Goal: Transaction & Acquisition: Subscribe to service/newsletter

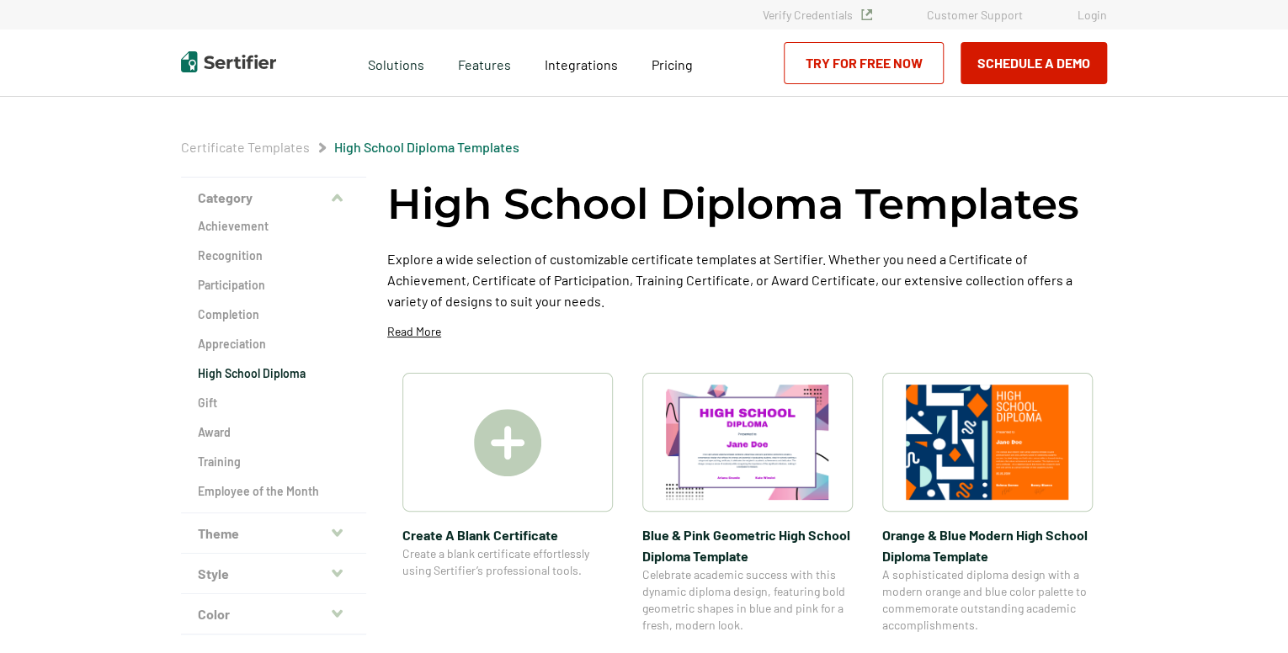
click at [326, 524] on button "Theme" at bounding box center [273, 533] width 185 height 40
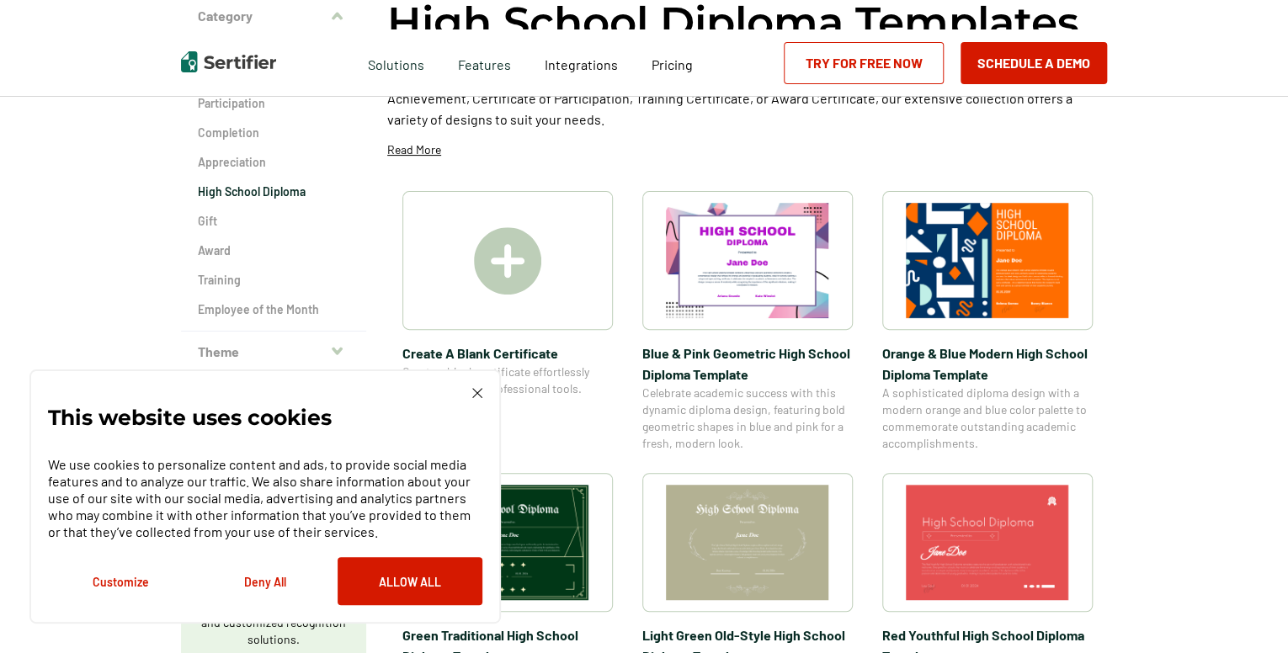
click at [338, 353] on icon "button" at bounding box center [337, 350] width 11 height 13
click at [246, 261] on p "Diploma" at bounding box center [273, 261] width 151 height 17
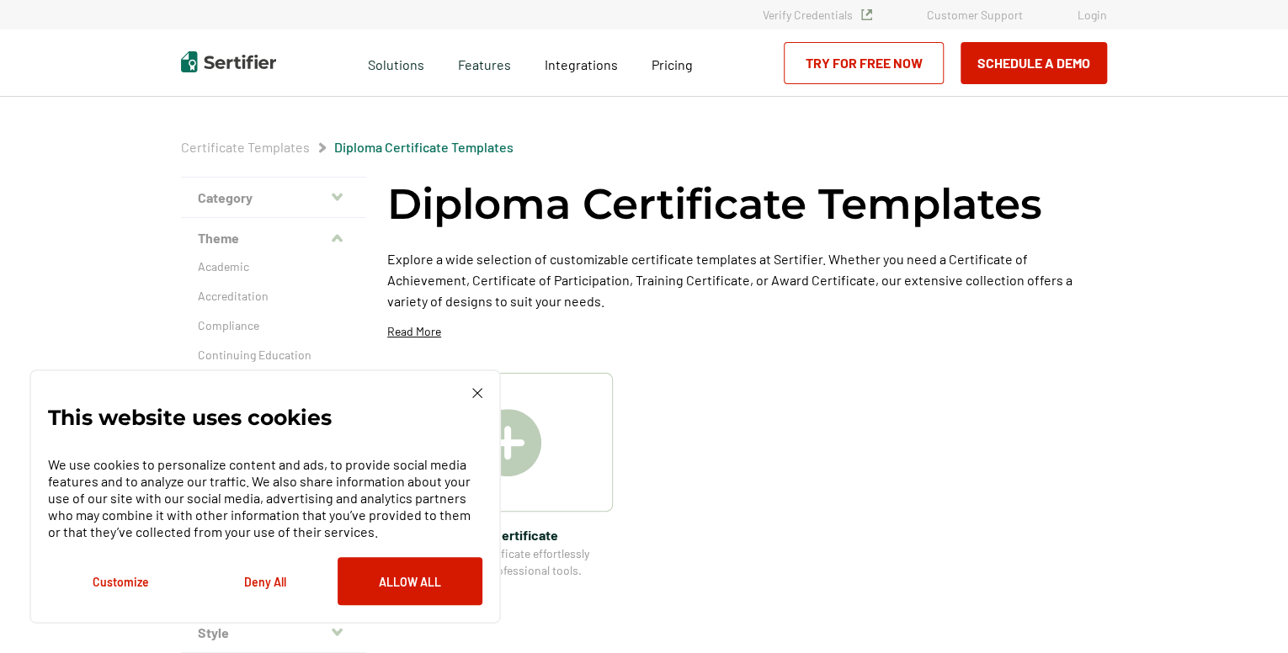
click at [479, 390] on img at bounding box center [477, 393] width 10 height 10
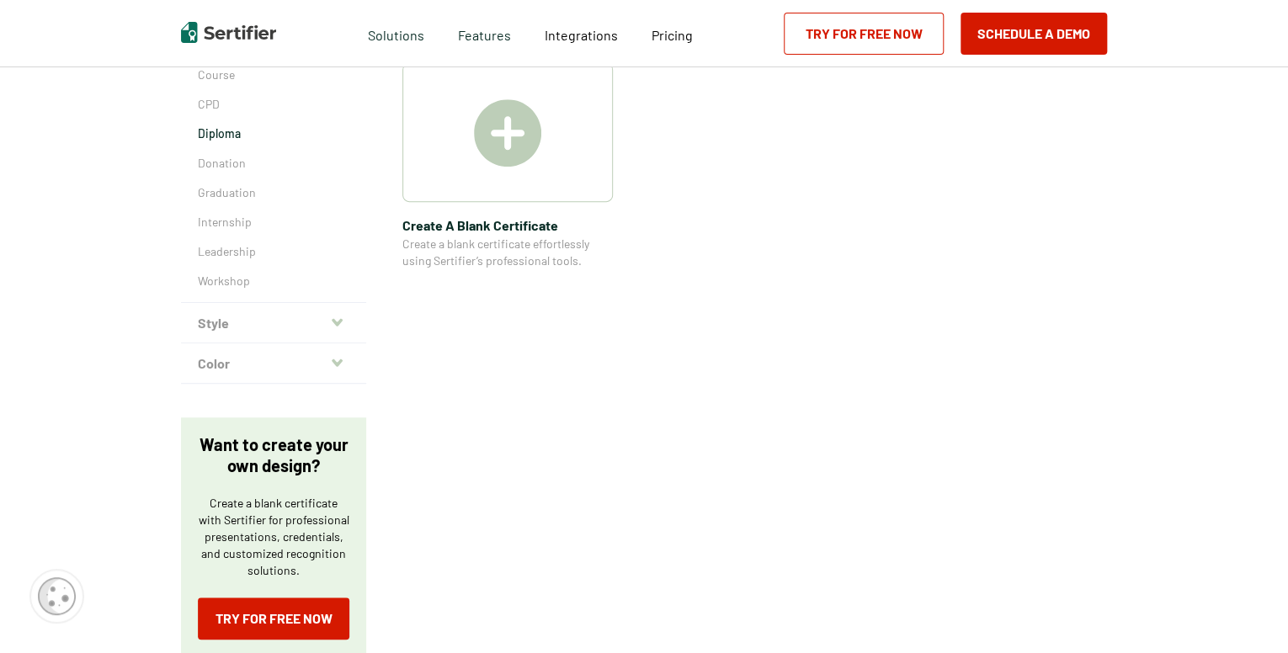
scroll to position [322, 0]
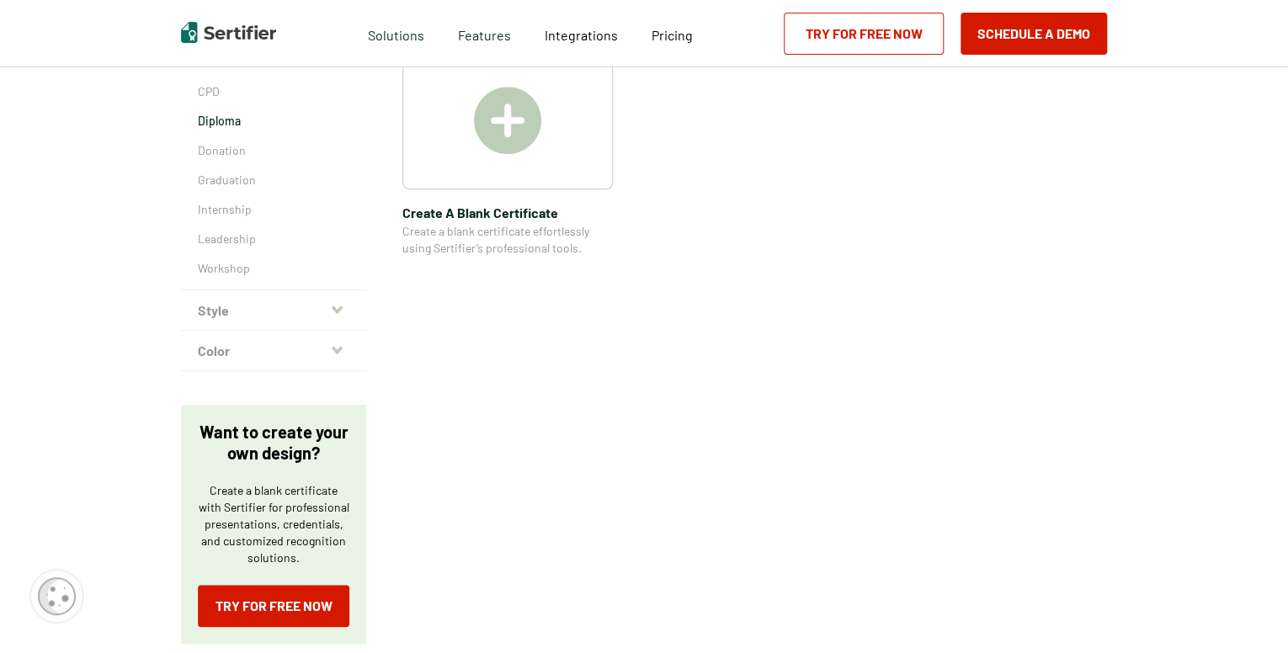
click at [333, 353] on button "Color" at bounding box center [273, 351] width 185 height 40
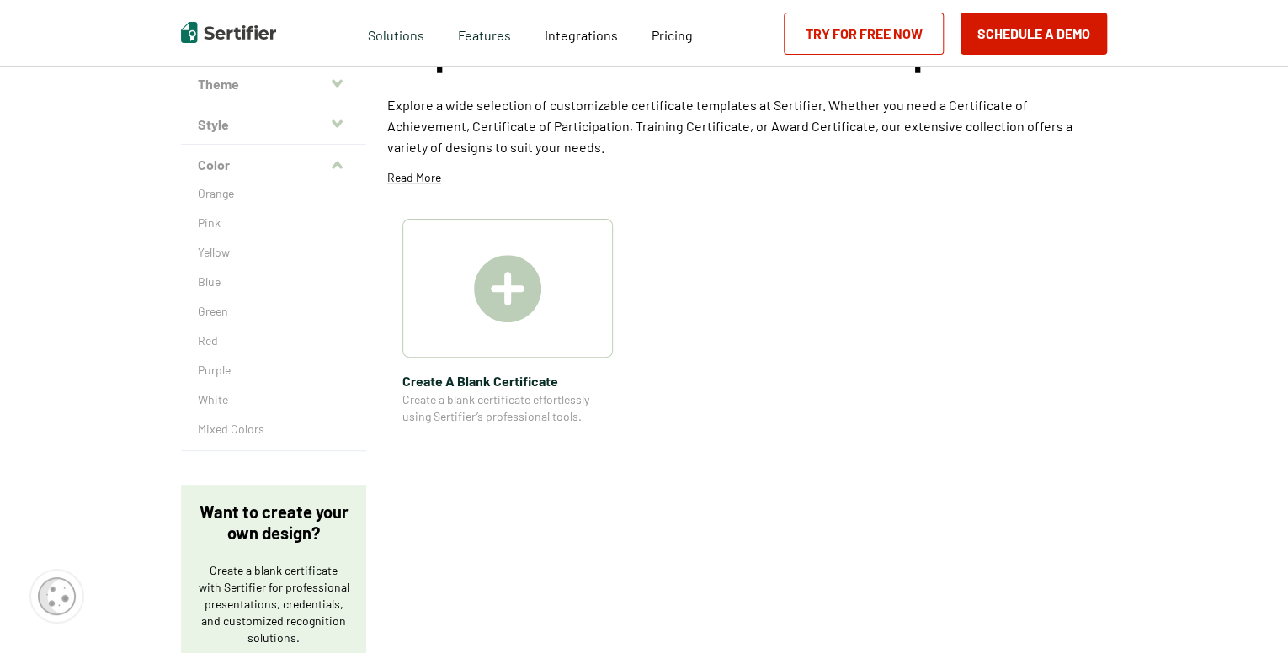
scroll to position [153, 0]
click at [229, 395] on p "White" at bounding box center [273, 400] width 151 height 17
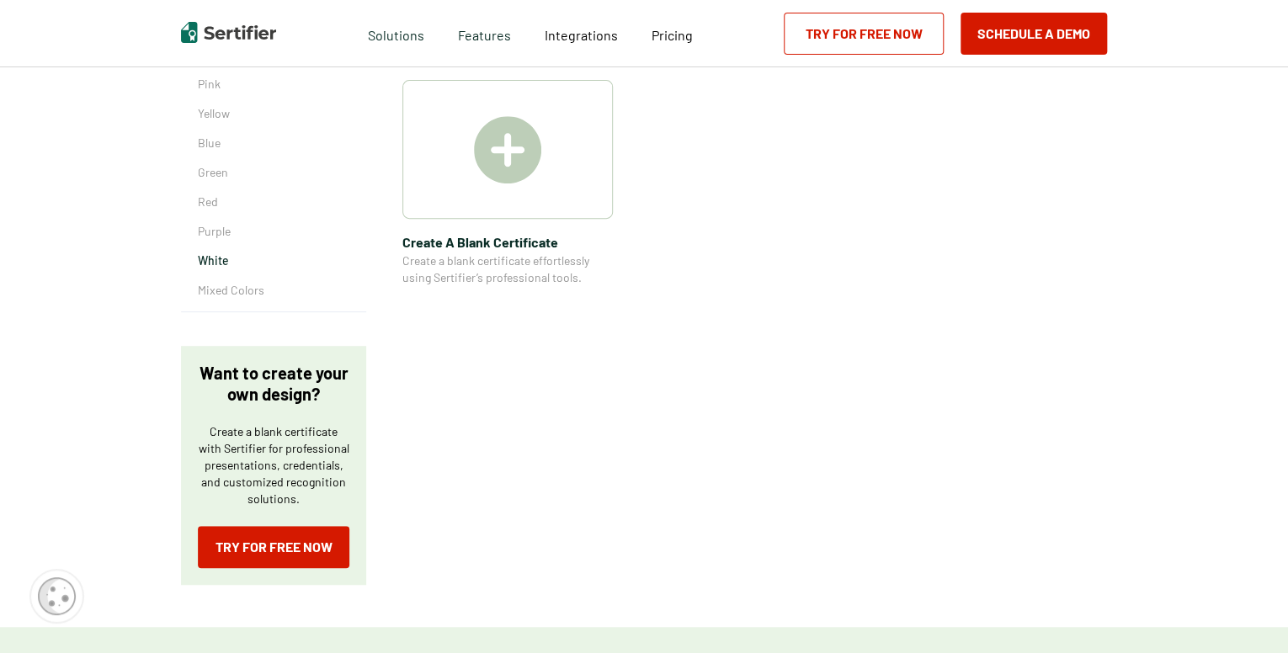
scroll to position [309, 0]
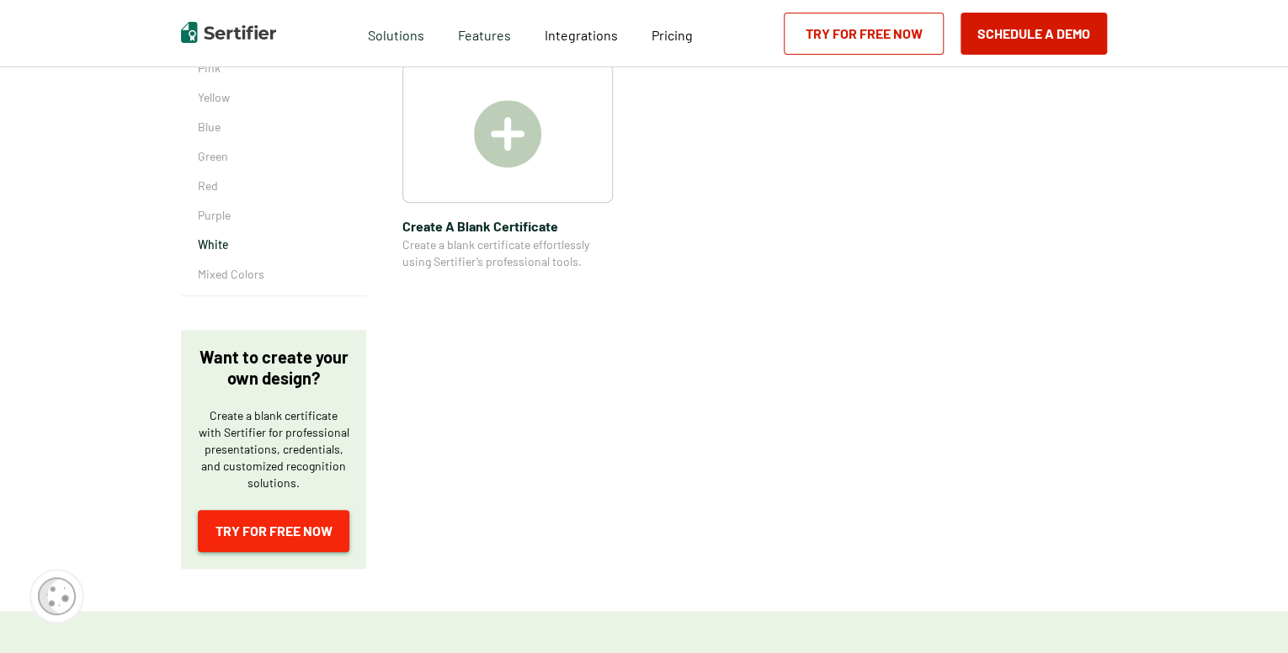
click at [300, 528] on link "Try for Free Now" at bounding box center [273, 531] width 151 height 42
